Goal: Task Accomplishment & Management: Complete application form

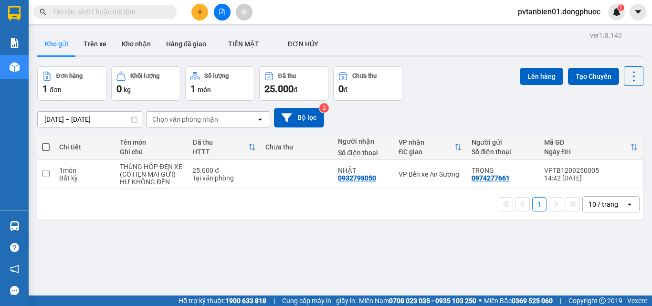
click at [191, 10] on button at bounding box center [199, 12] width 17 height 17
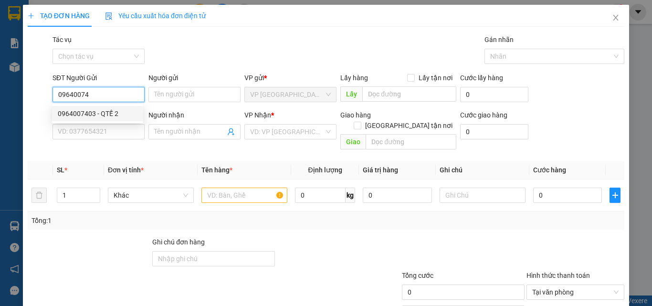
click at [105, 111] on div "0964007403 - QTẾ 2" at bounding box center [98, 113] width 80 height 10
type input "0964007403"
type input "QTẾ 2"
type input "0911479497"
type input "LABO HOÀN CẦU"
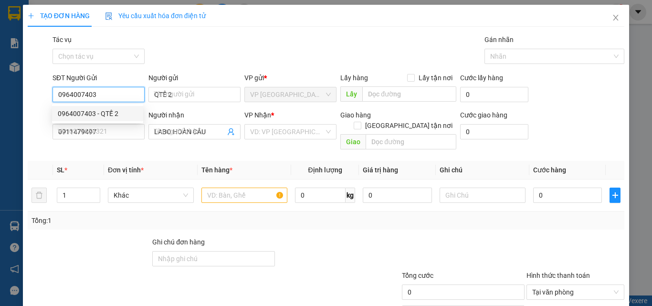
type input "25.000"
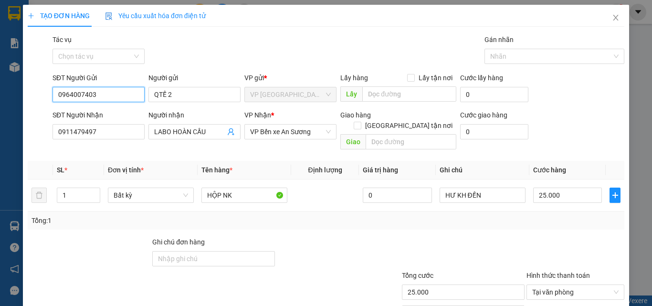
scroll to position [47, 0]
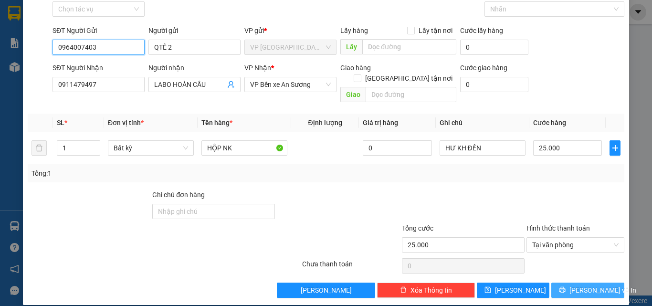
type input "0964007403"
click at [596, 285] on span "[PERSON_NAME] và In" at bounding box center [602, 290] width 67 height 10
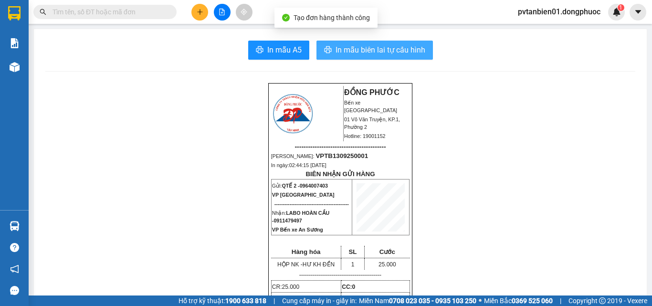
click at [383, 48] on span "In mẫu biên lai tự cấu hình" at bounding box center [380, 50] width 90 height 12
click at [356, 56] on span "In mẫu biên lai tự cấu hình" at bounding box center [380, 50] width 90 height 12
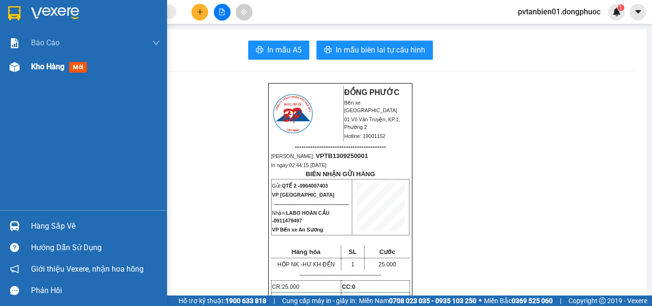
click at [37, 66] on span "Kho hàng" at bounding box center [47, 66] width 33 height 9
